Goal: Transaction & Acquisition: Purchase product/service

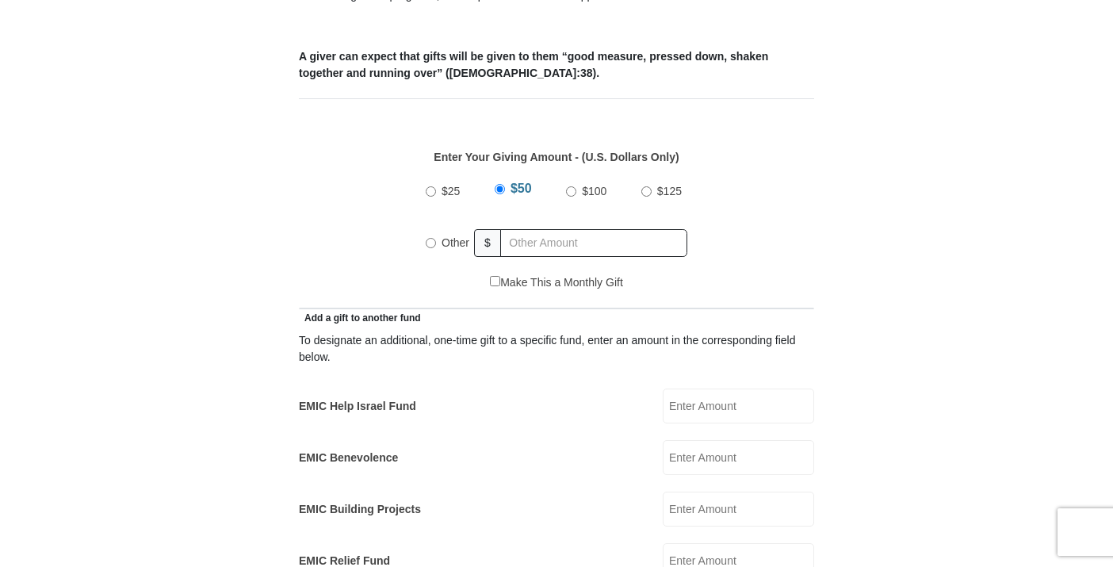
scroll to position [715, 0]
click at [430, 238] on input "Other" at bounding box center [431, 243] width 10 height 10
radio input "true"
type input "330"
click at [743, 388] on input "EMIC Help Israel Fund" at bounding box center [738, 405] width 151 height 35
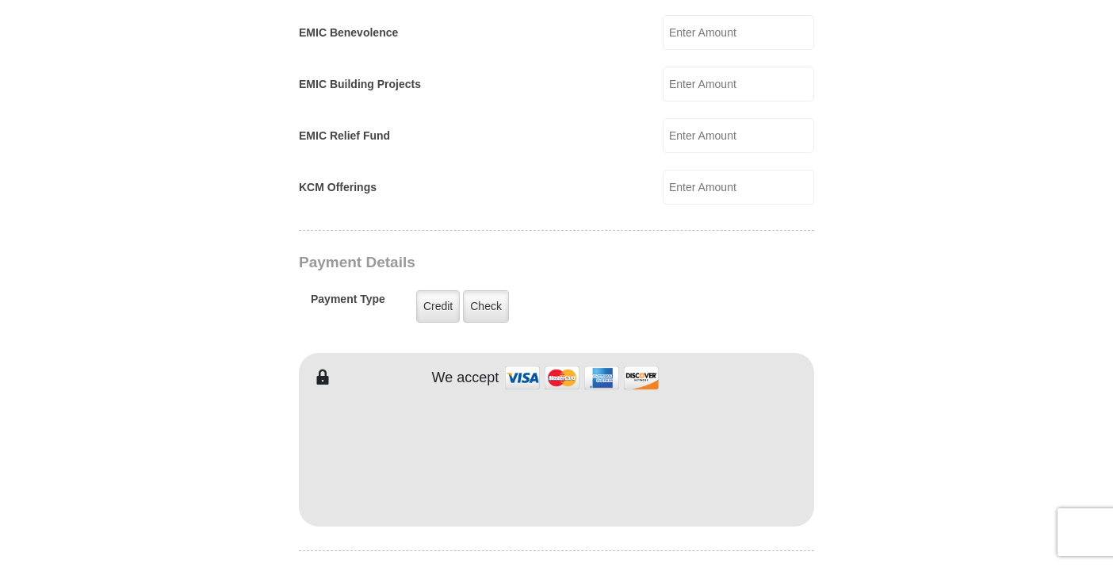
scroll to position [1144, 0]
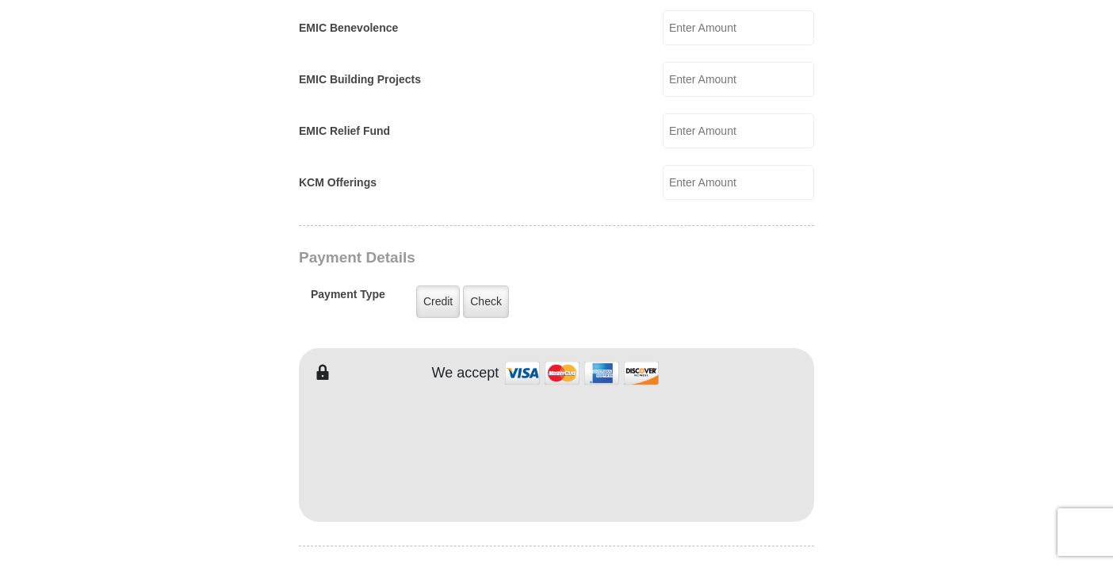
type input "170"
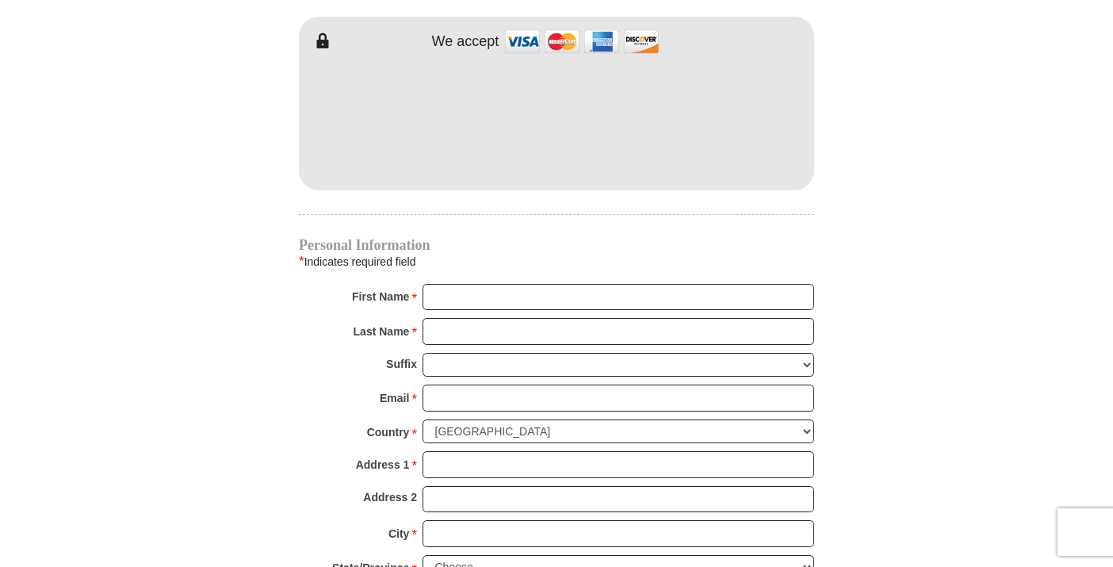
scroll to position [1475, 0]
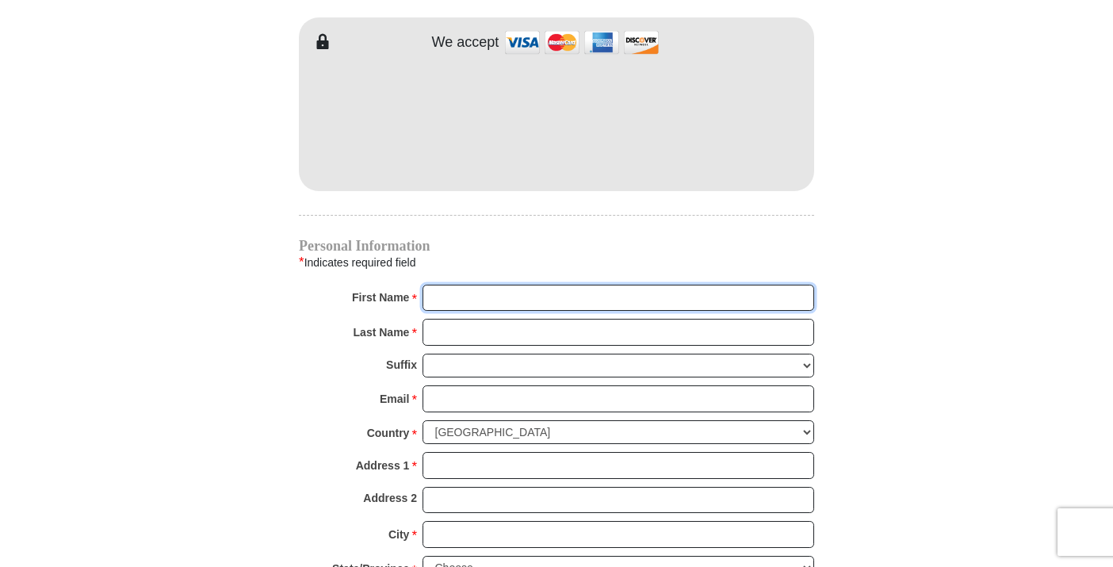
click at [588, 284] on input "First Name *" at bounding box center [617, 297] width 391 height 27
type input "LindsayErica"
click at [582, 319] on input "Last Name *" at bounding box center [617, 332] width 391 height 27
type input "Hassall"
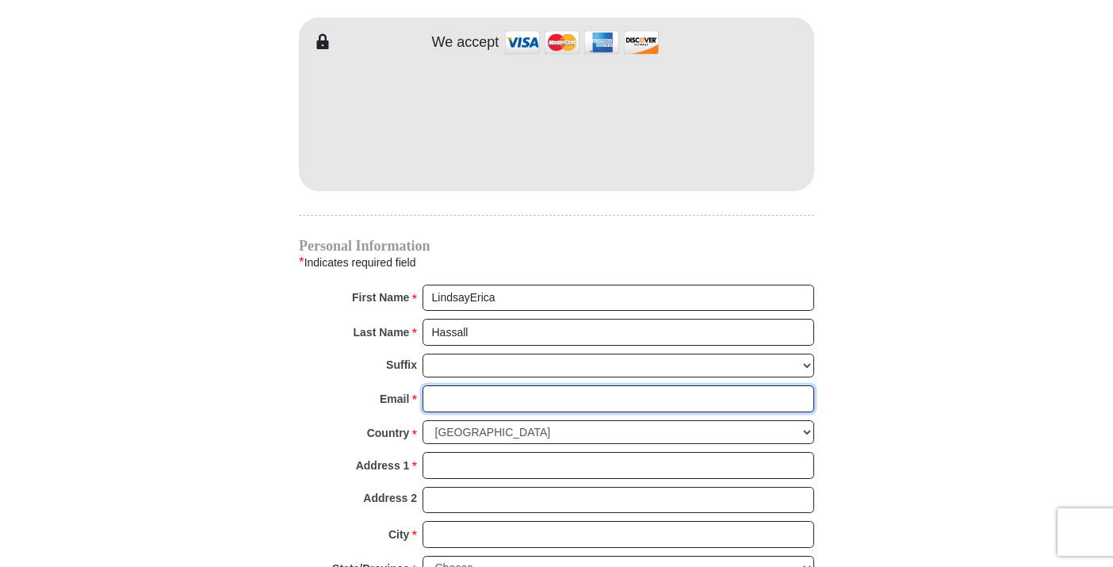
click at [589, 385] on input "Email *" at bounding box center [617, 398] width 391 height 27
type input "lindsay@dhbusinesssupport.com"
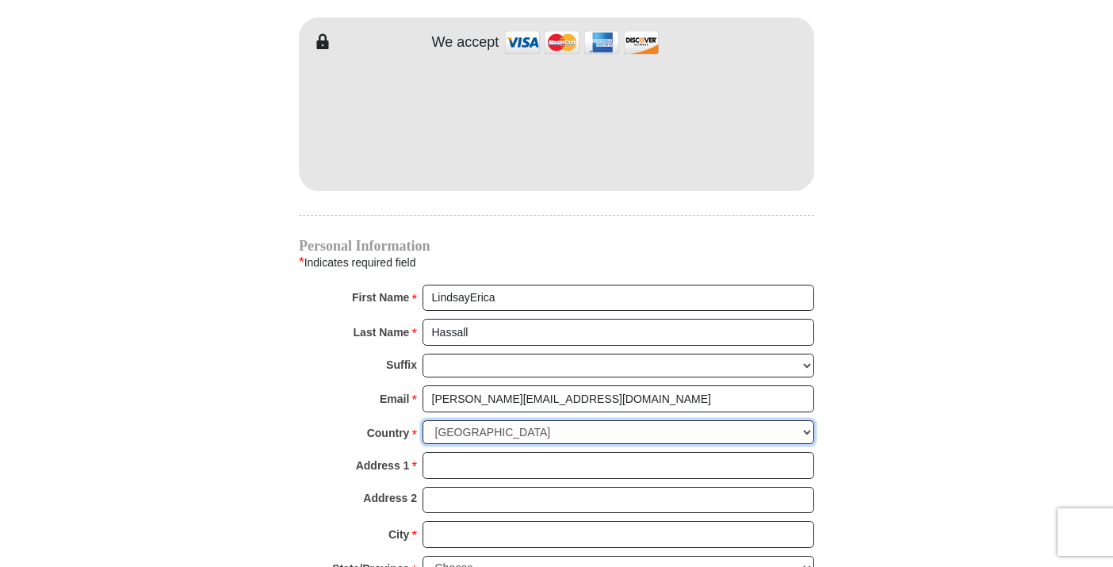
select select "GB"
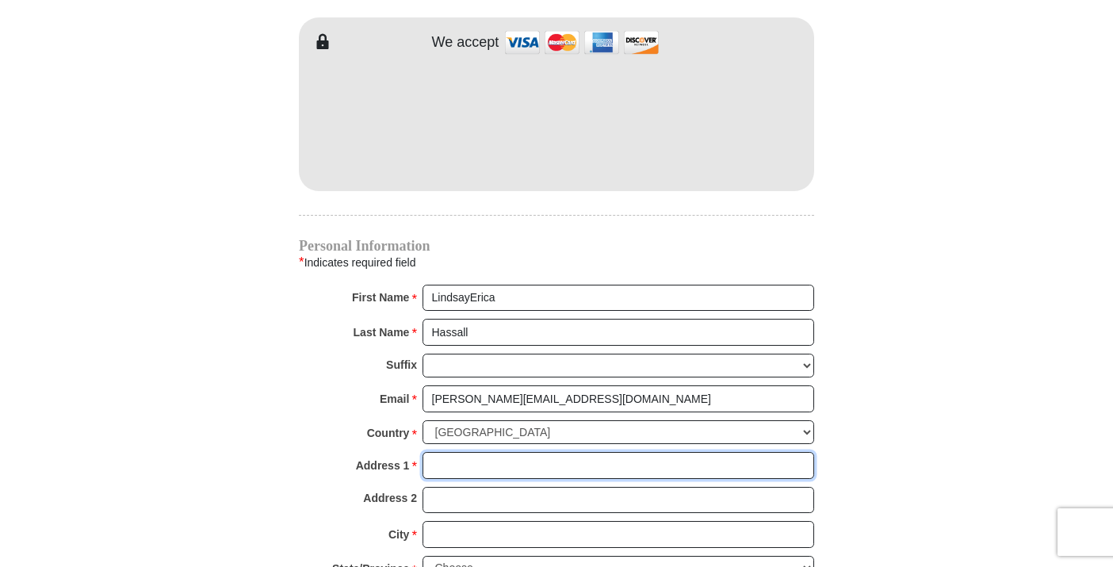
type input "9 Monkswell Street"
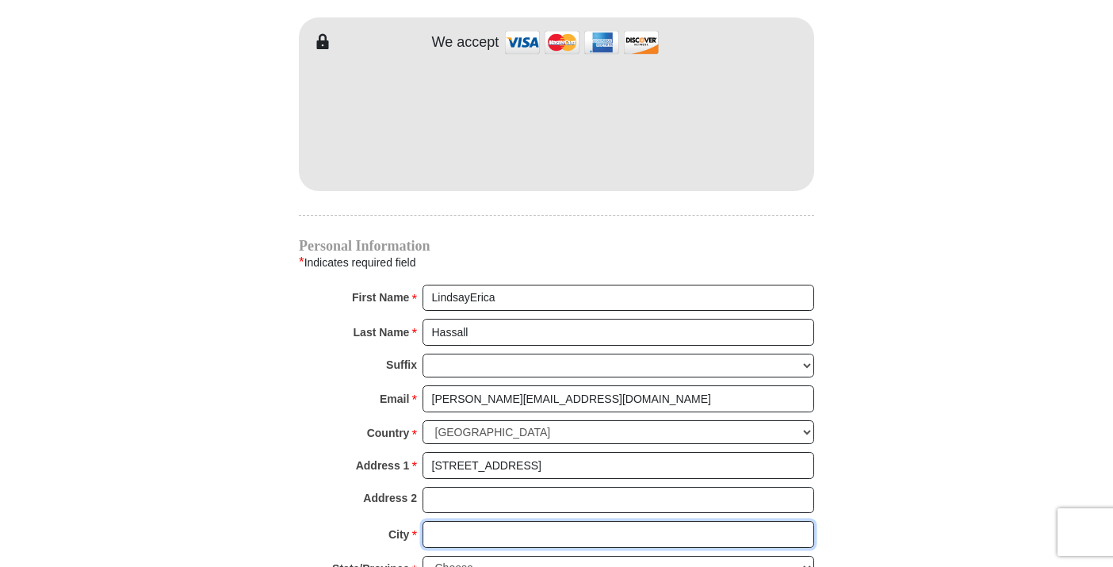
type input "LIVERPOOL"
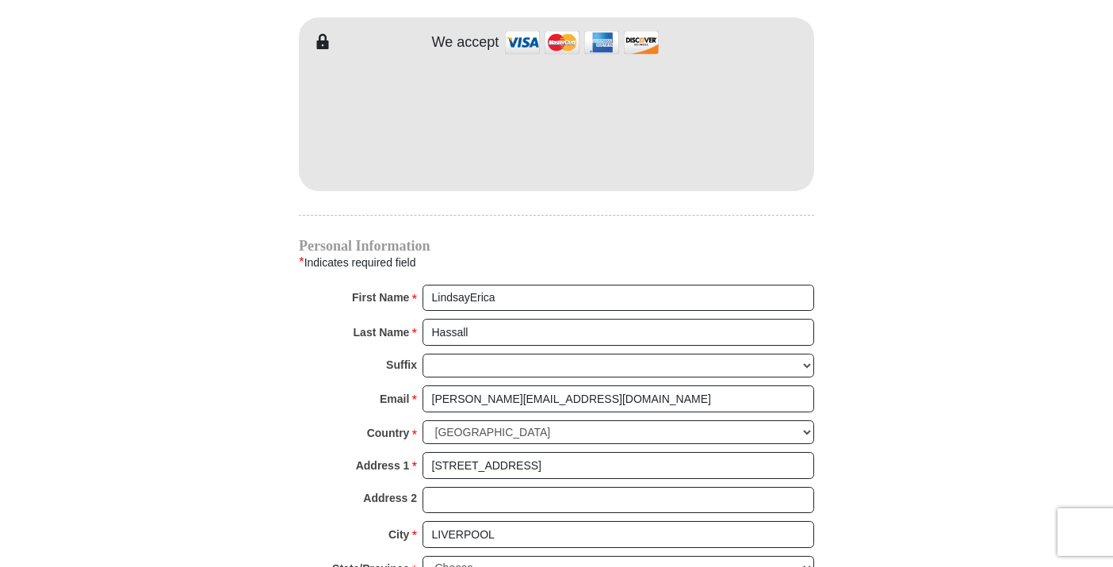
type input "L8 9SH"
type input "07947686713"
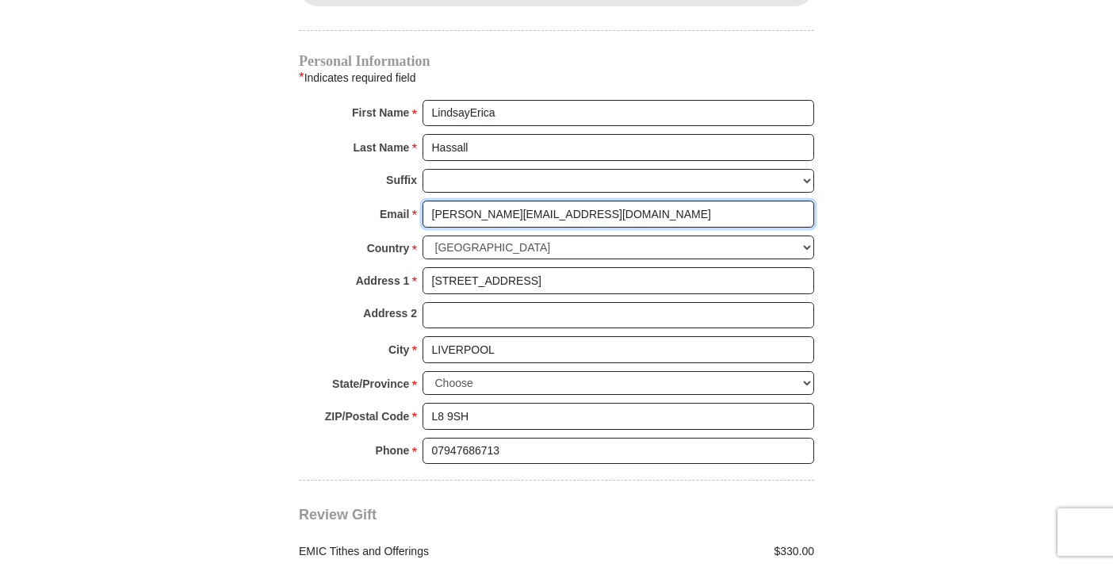
scroll to position [1659, 0]
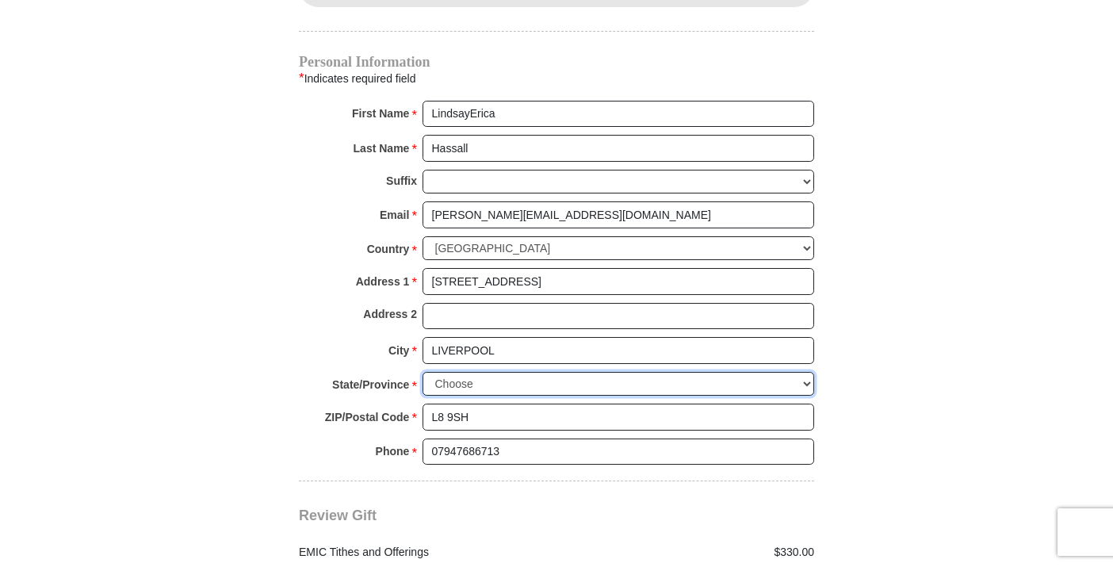
click at [693, 372] on select "Choose Antrim Ards Armagh Ballymena Ballymoney Banbridge Bedfordshire Belfast B…" at bounding box center [617, 384] width 391 height 25
select select "MERSYD"
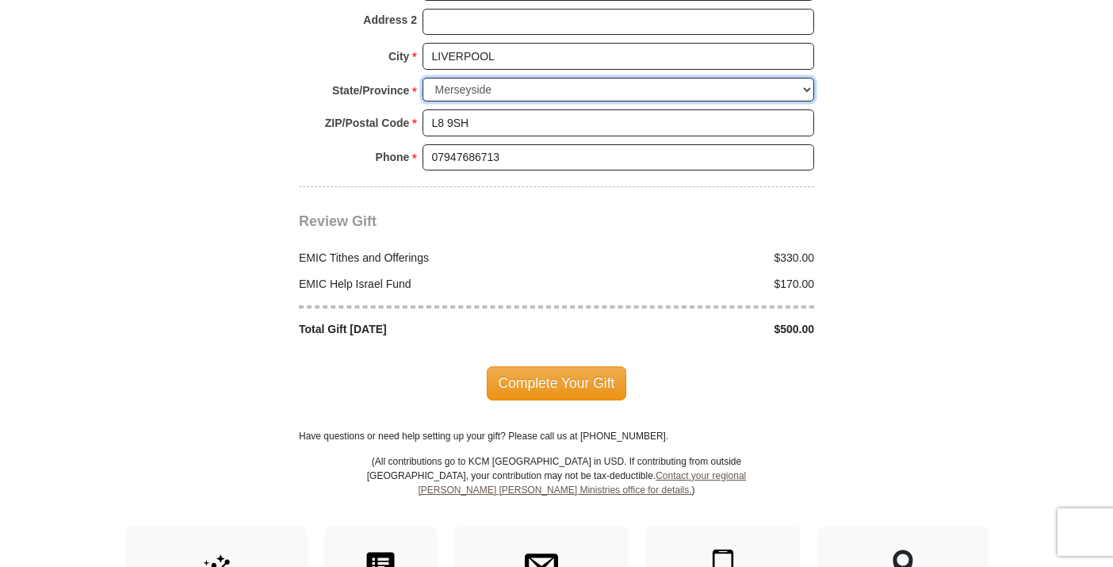
scroll to position [1956, 0]
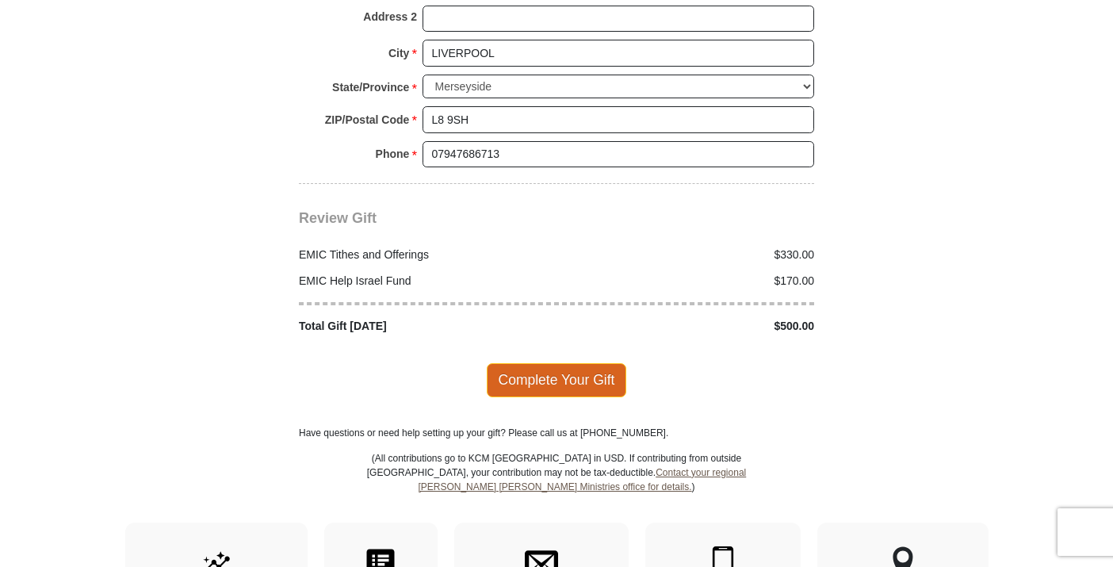
click at [557, 363] on span "Complete Your Gift" at bounding box center [557, 379] width 140 height 33
